Goal: Task Accomplishment & Management: Complete application form

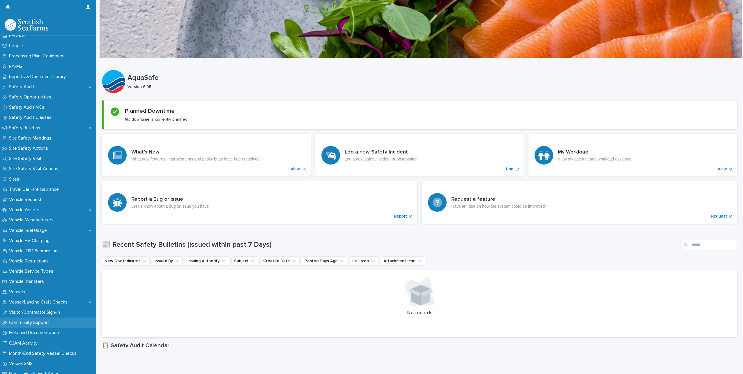
scroll to position [276, 0]
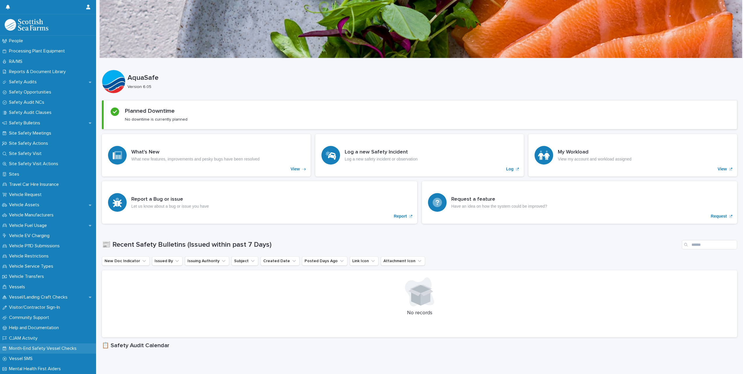
click at [51, 346] on p "Month-End Safety Vessel Checks" at bounding box center [44, 349] width 75 height 6
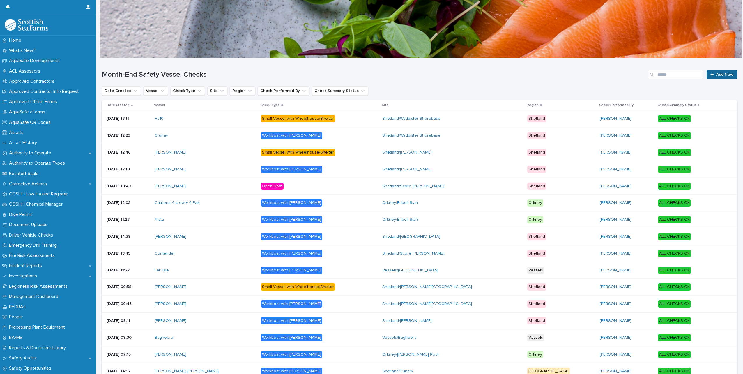
click at [713, 77] on link "Add New" at bounding box center [722, 74] width 31 height 9
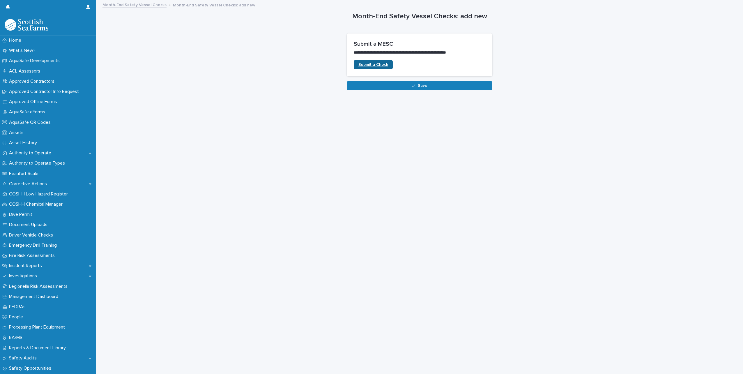
click at [377, 62] on link "Submit a Check" at bounding box center [373, 64] width 39 height 9
